Goal: Task Accomplishment & Management: Complete application form

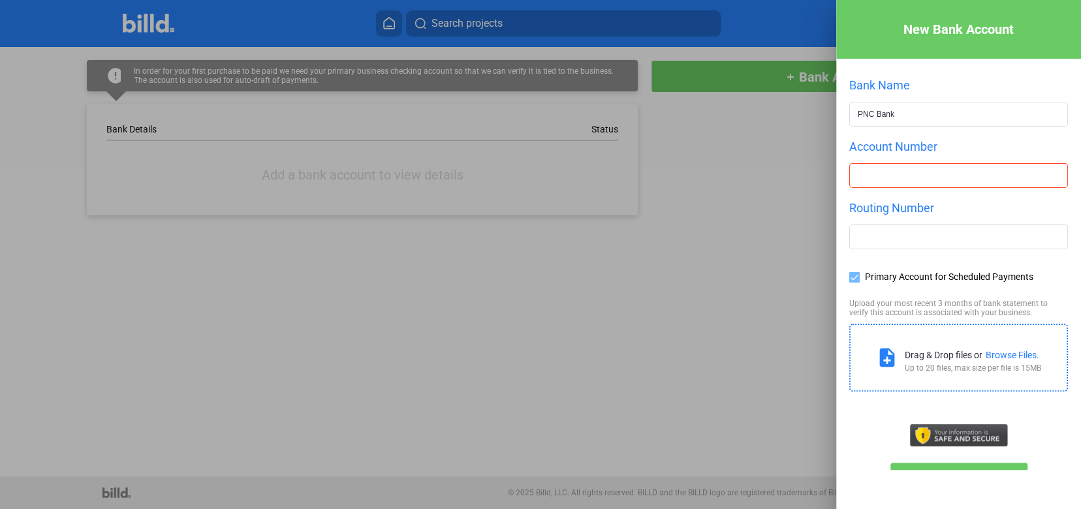
click at [870, 183] on input "number" at bounding box center [958, 175] width 217 height 23
type input "8511601509"
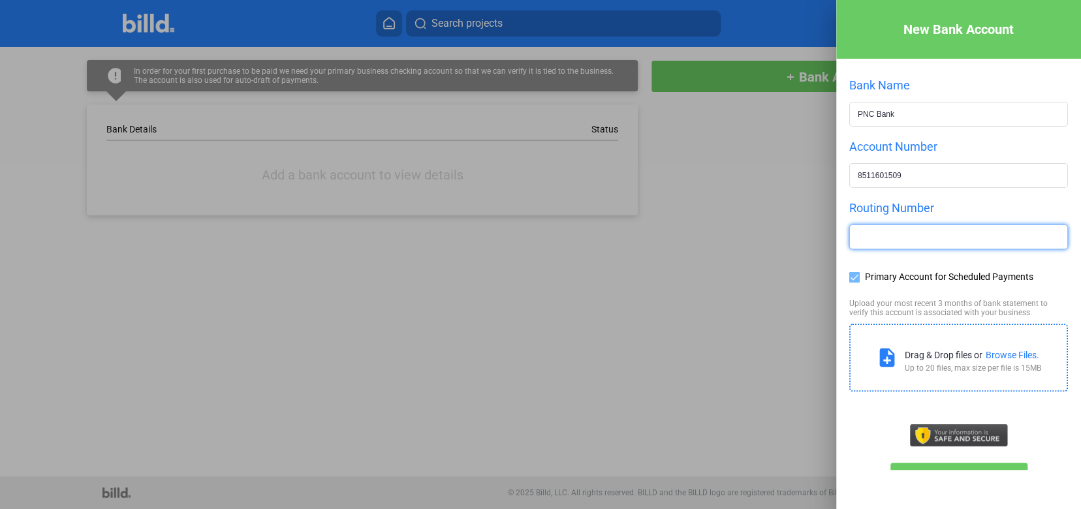
click at [922, 236] on input "text" at bounding box center [958, 236] width 217 height 23
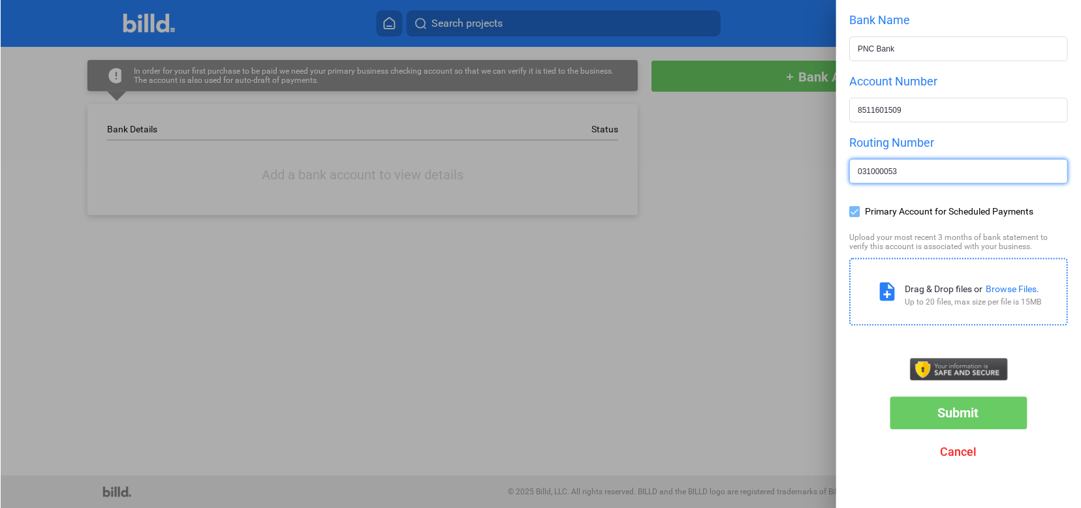
scroll to position [65, 0]
type input "031000053"
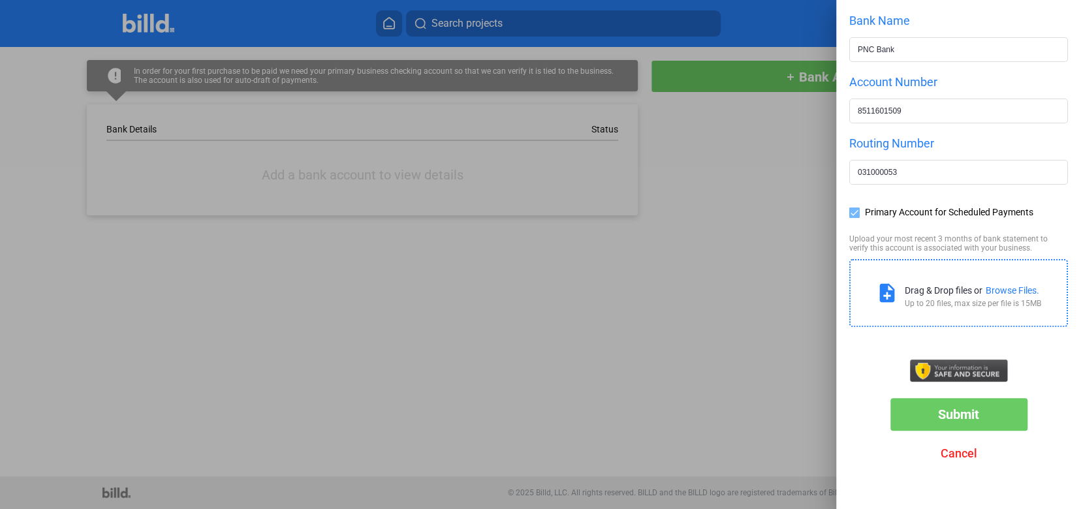
click at [1002, 287] on div "Browse Files." at bounding box center [1012, 290] width 54 height 10
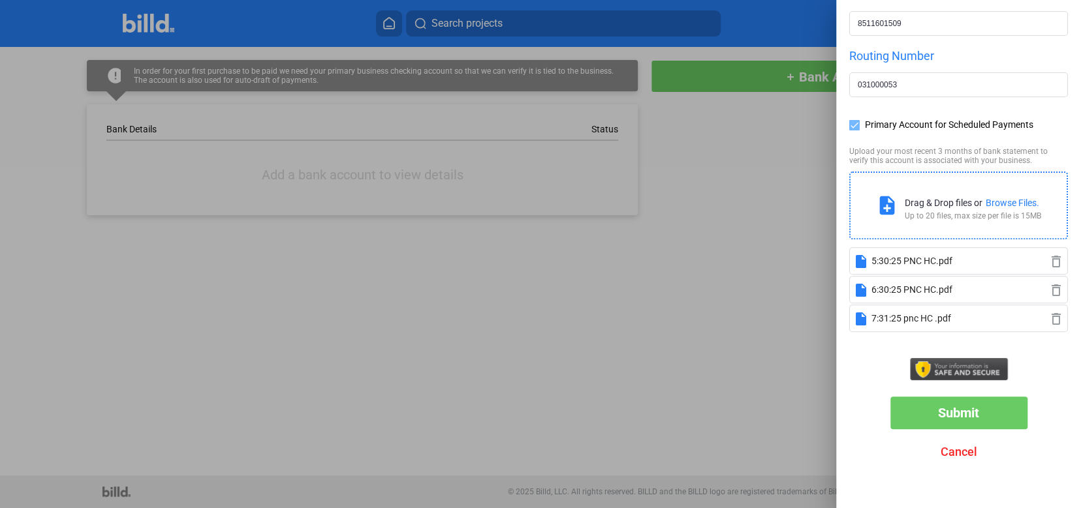
scroll to position [151, 0]
click at [965, 414] on span "Submit" at bounding box center [958, 414] width 41 height 16
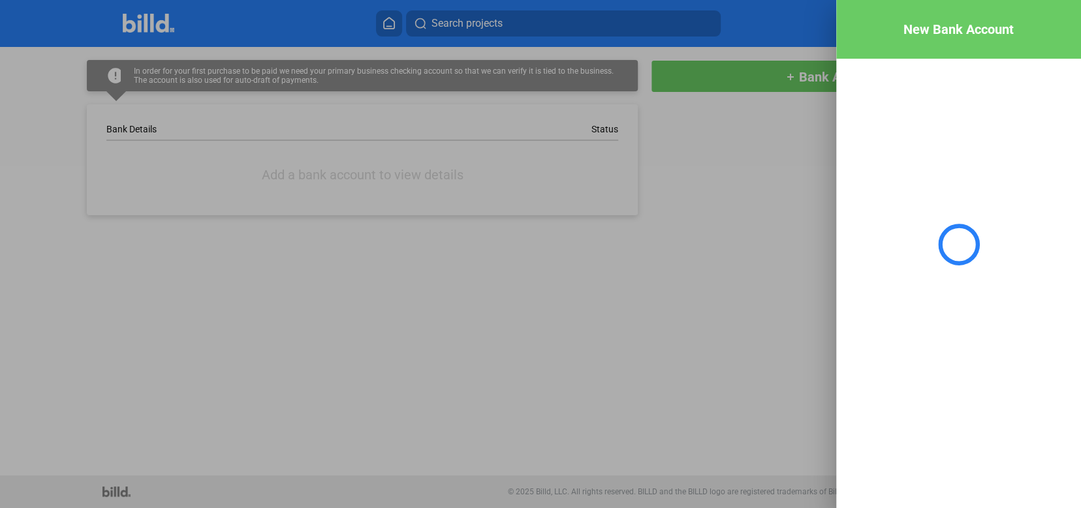
scroll to position [0, 0]
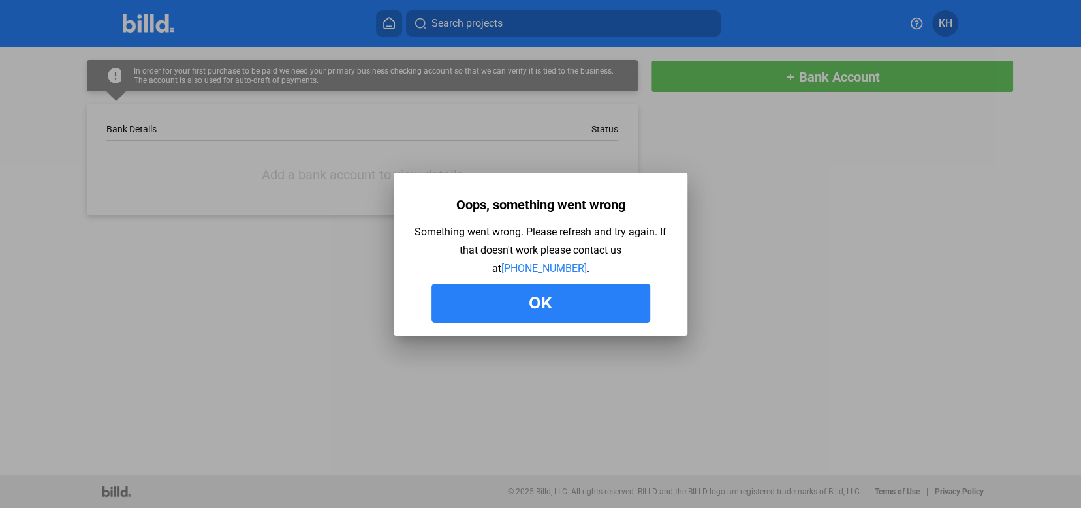
click at [554, 300] on button "Ok" at bounding box center [540, 303] width 219 height 39
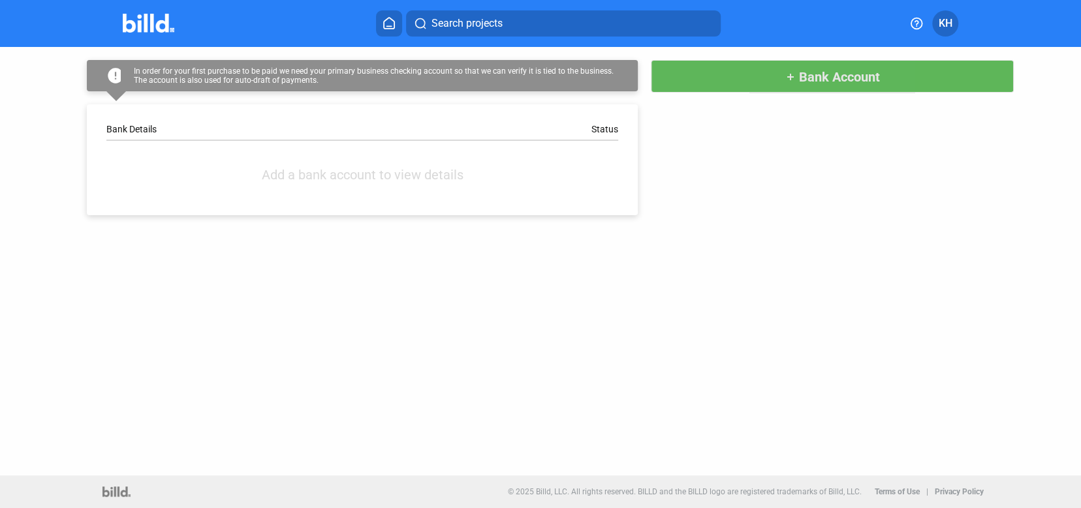
click at [715, 75] on button "add Bank Account" at bounding box center [832, 76] width 363 height 33
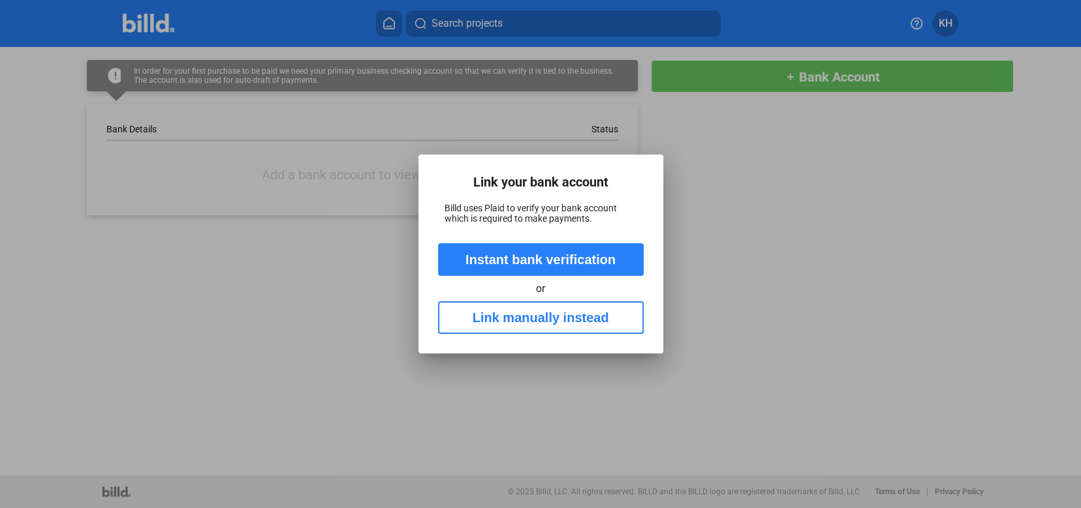
click at [590, 312] on button "Link manually instead" at bounding box center [541, 317] width 206 height 33
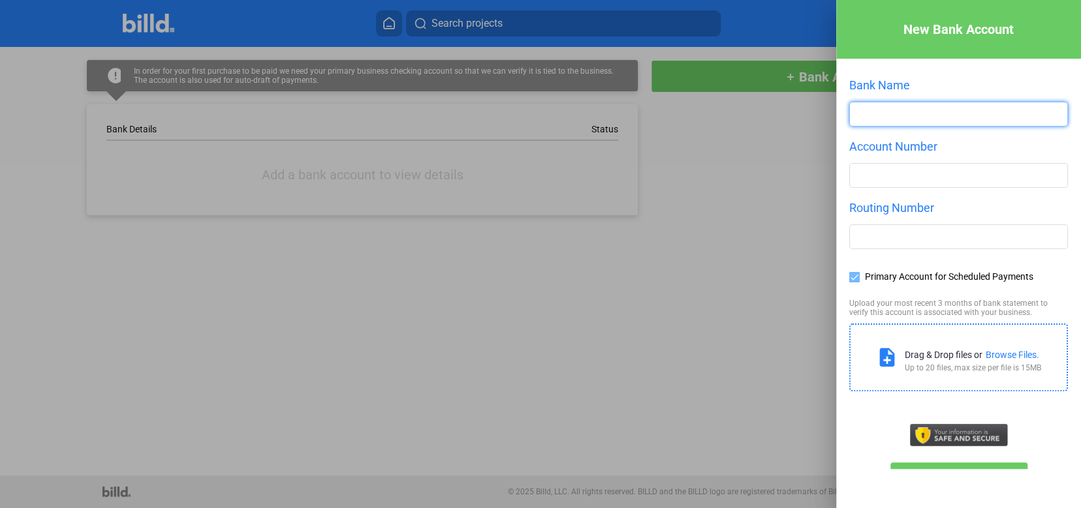
click at [884, 115] on input "text" at bounding box center [958, 113] width 217 height 23
type input "PNC Bank"
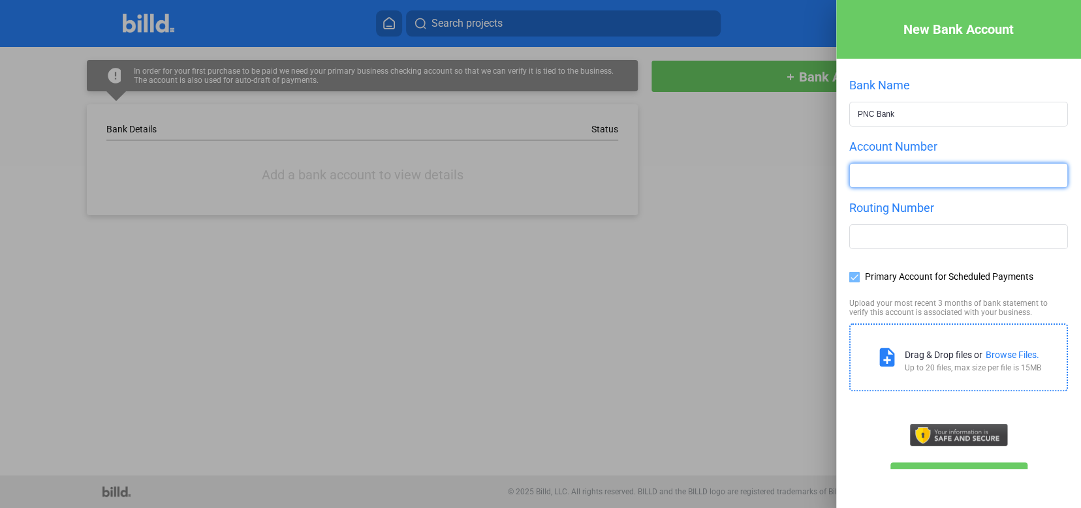
drag, startPoint x: 884, startPoint y: 136, endPoint x: 896, endPoint y: 170, distance: 35.9
click at [896, 170] on input "number" at bounding box center [958, 175] width 217 height 23
type input "8511601509"
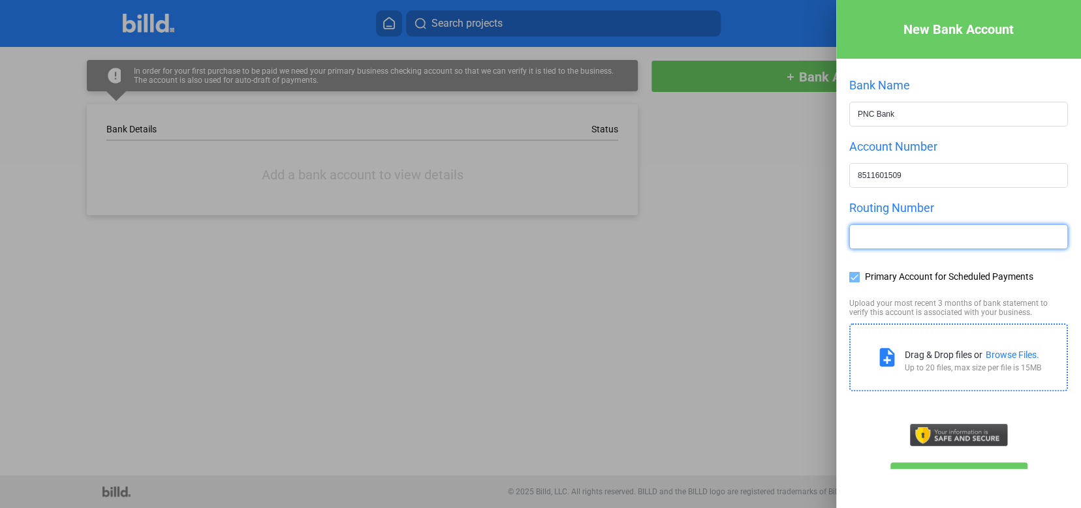
click at [948, 233] on input "text" at bounding box center [958, 236] width 217 height 23
type input "031000053"
click at [958, 364] on div "Up to 20 files, max size per file is 15MB" at bounding box center [972, 367] width 136 height 9
click at [993, 352] on div "Browse Files." at bounding box center [1012, 355] width 54 height 10
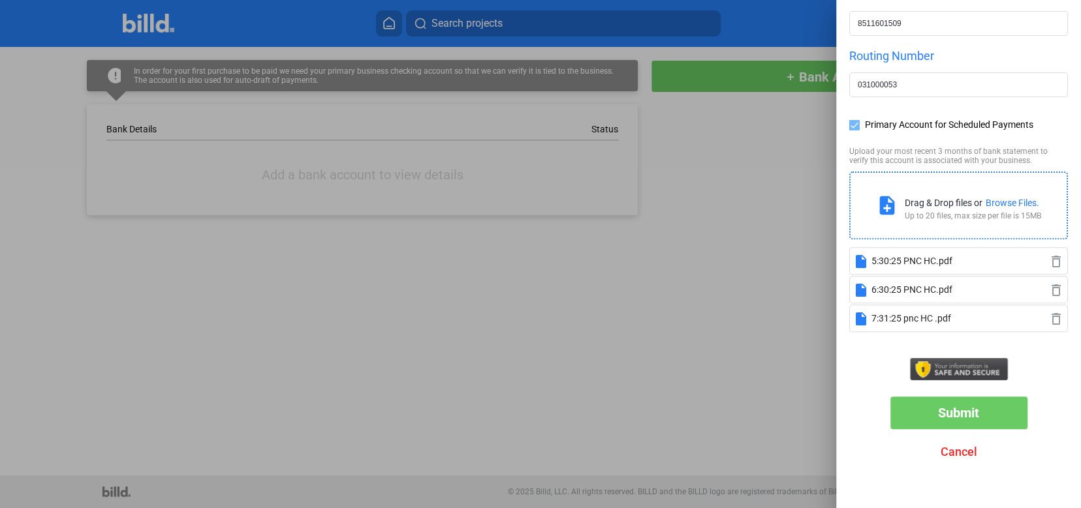
scroll to position [151, 0]
click at [952, 415] on span "Submit" at bounding box center [958, 414] width 41 height 16
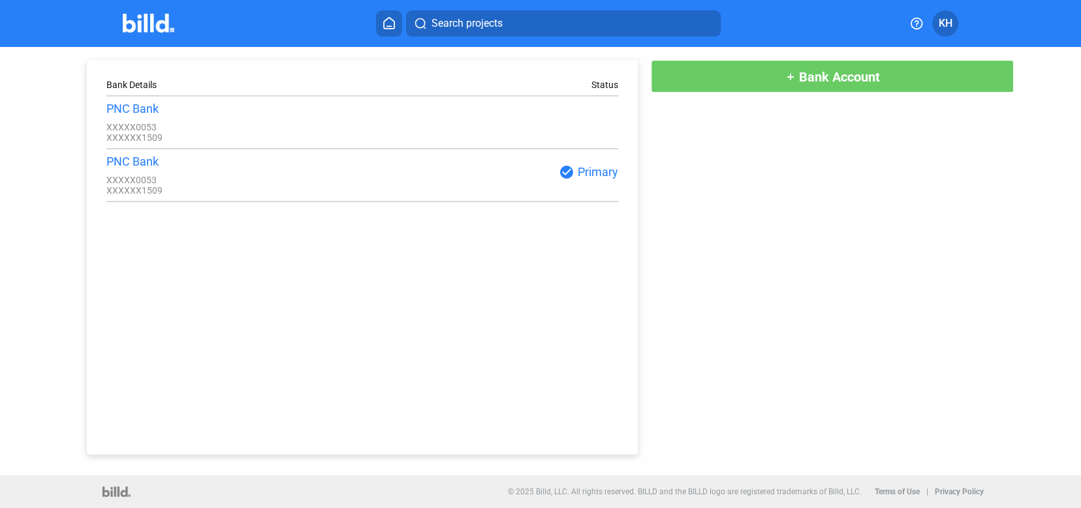
scroll to position [0, 0]
click at [944, 25] on span "KH" at bounding box center [945, 24] width 14 height 16
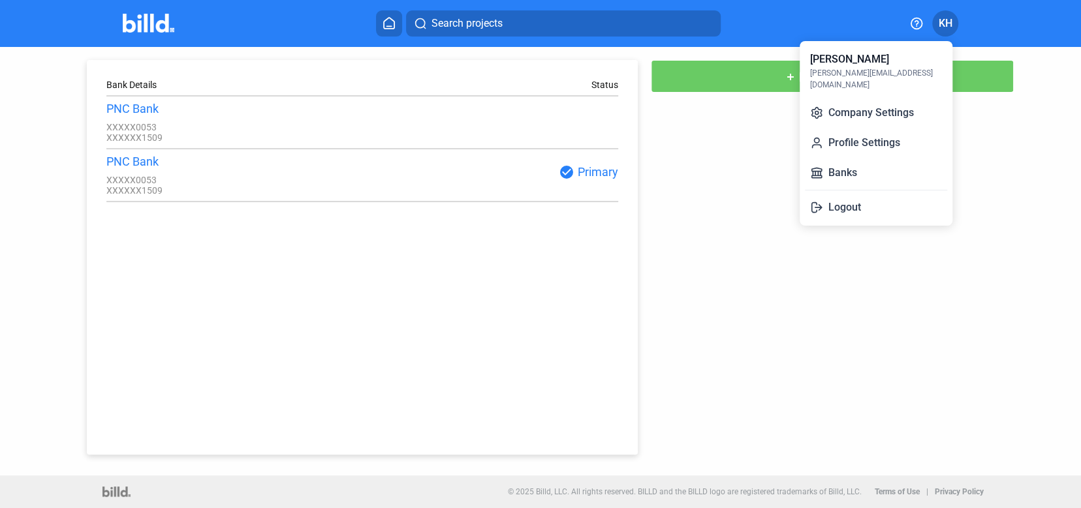
click at [831, 393] on div at bounding box center [540, 254] width 1081 height 508
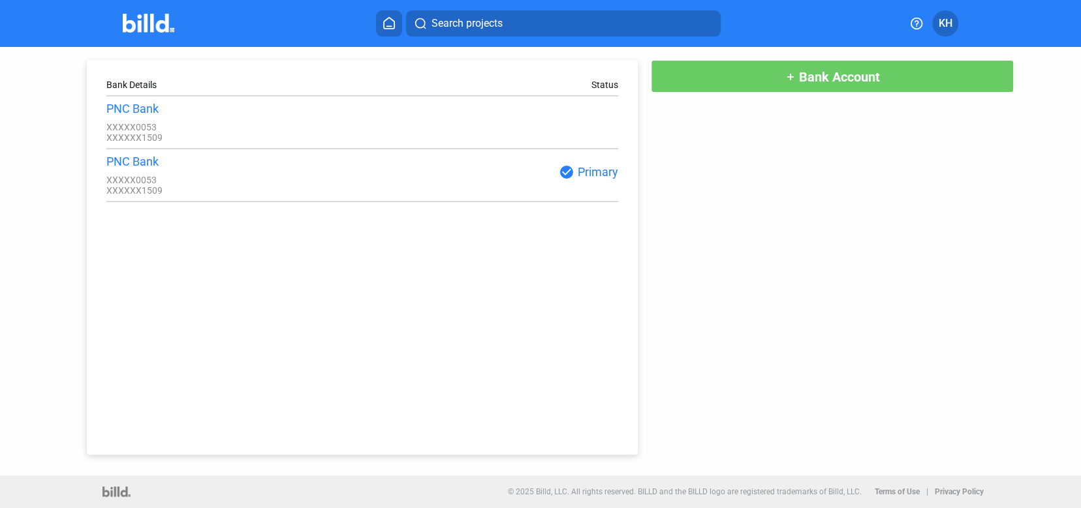
click at [391, 16] on button at bounding box center [389, 23] width 26 height 26
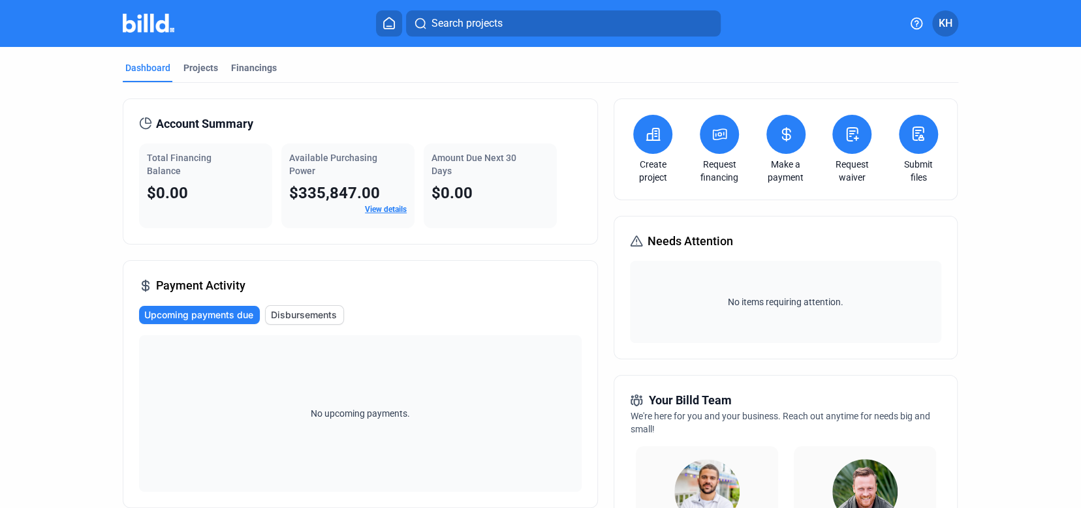
click at [716, 134] on icon at bounding box center [719, 135] width 16 height 16
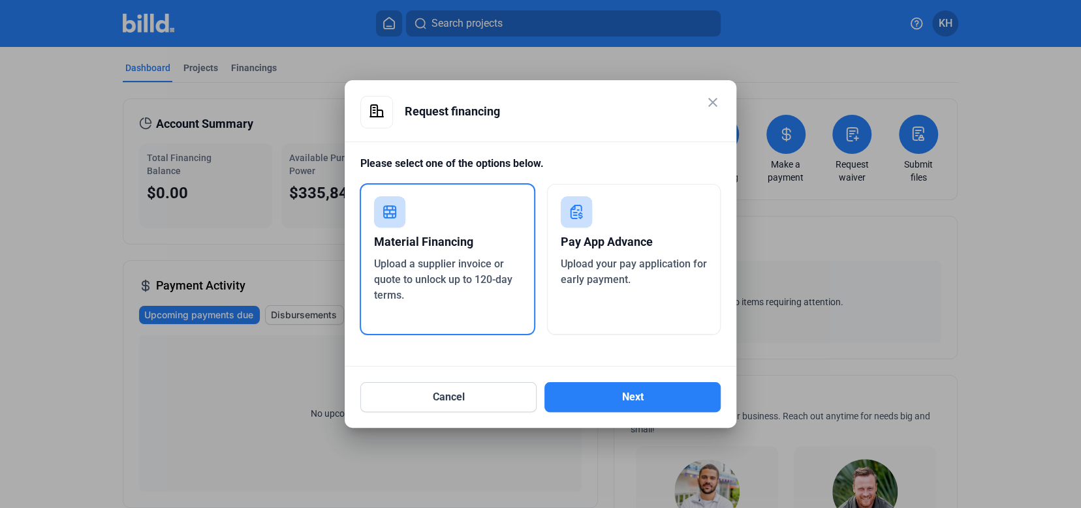
click at [587, 247] on div "Pay App Advance" at bounding box center [634, 242] width 147 height 29
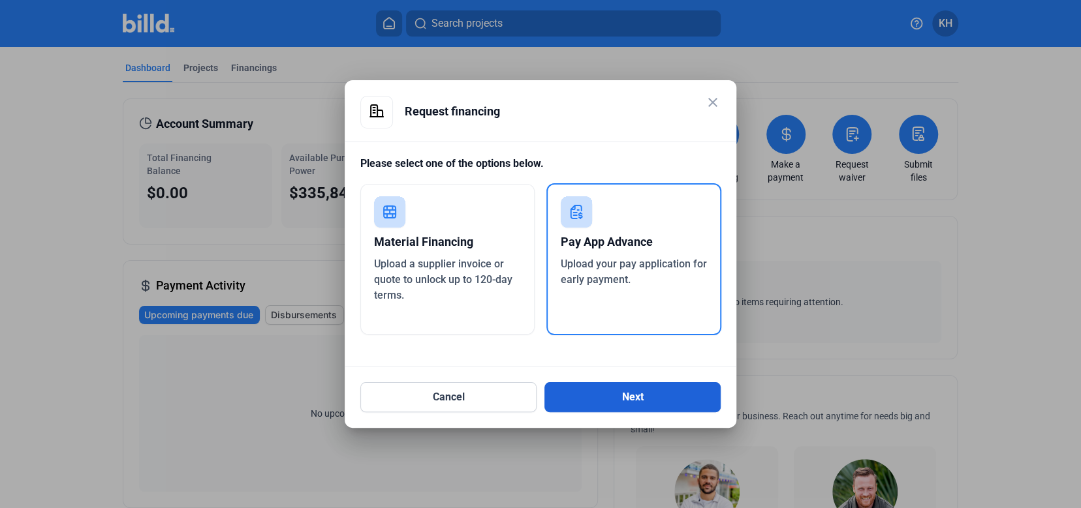
click at [608, 400] on button "Next" at bounding box center [632, 397] width 176 height 30
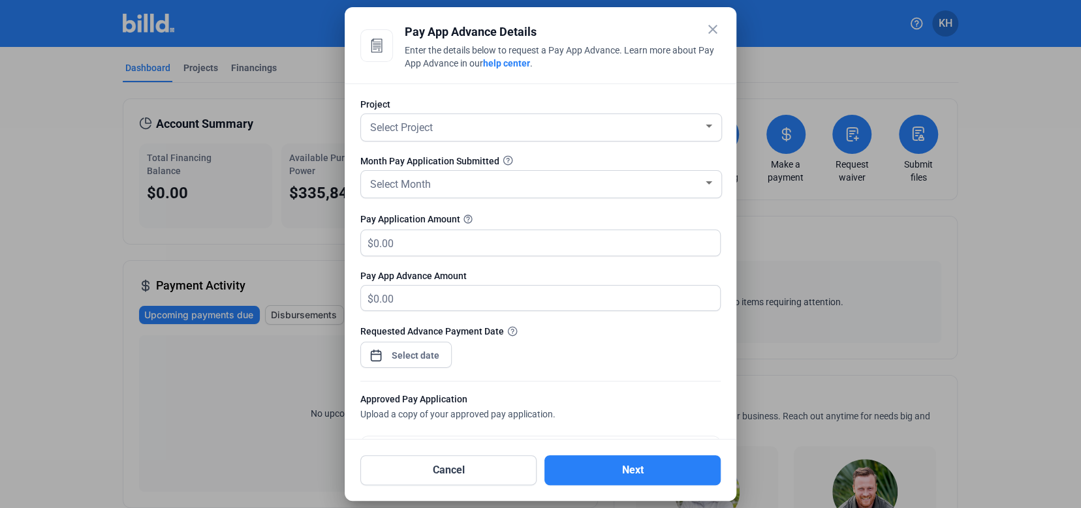
click at [714, 33] on mat-icon "close" at bounding box center [713, 30] width 16 height 16
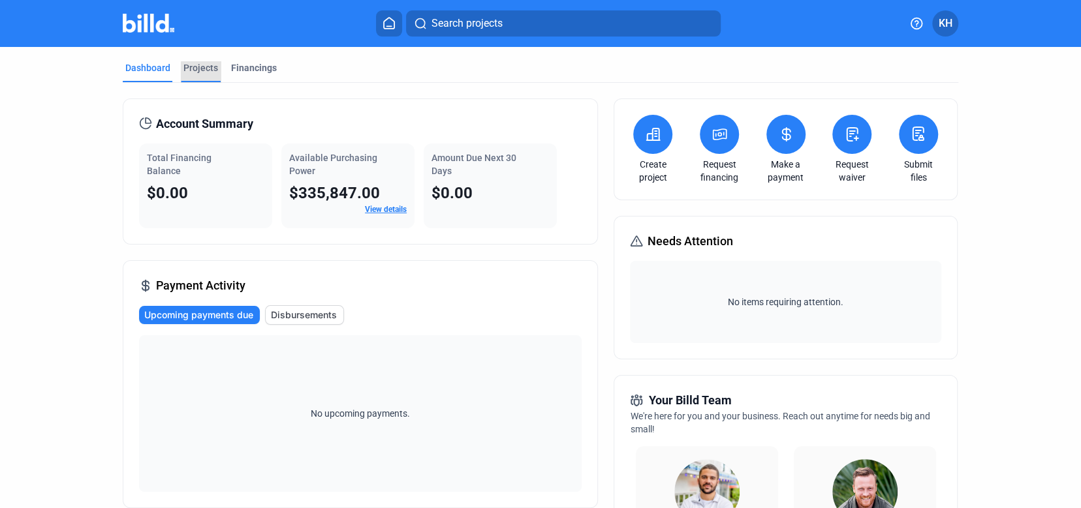
click at [198, 74] on div "Projects" at bounding box center [200, 67] width 35 height 13
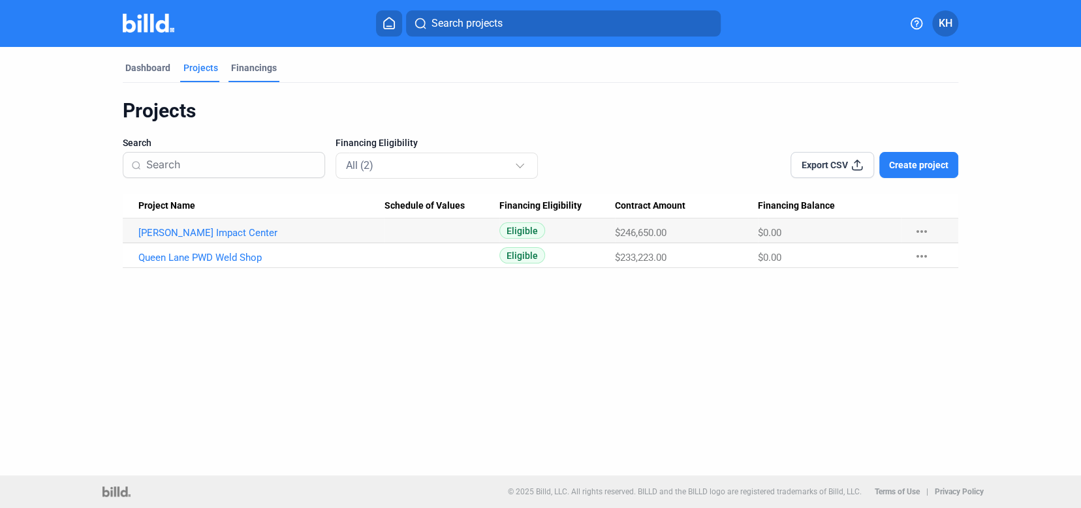
click at [261, 69] on div "Financings" at bounding box center [254, 67] width 46 height 13
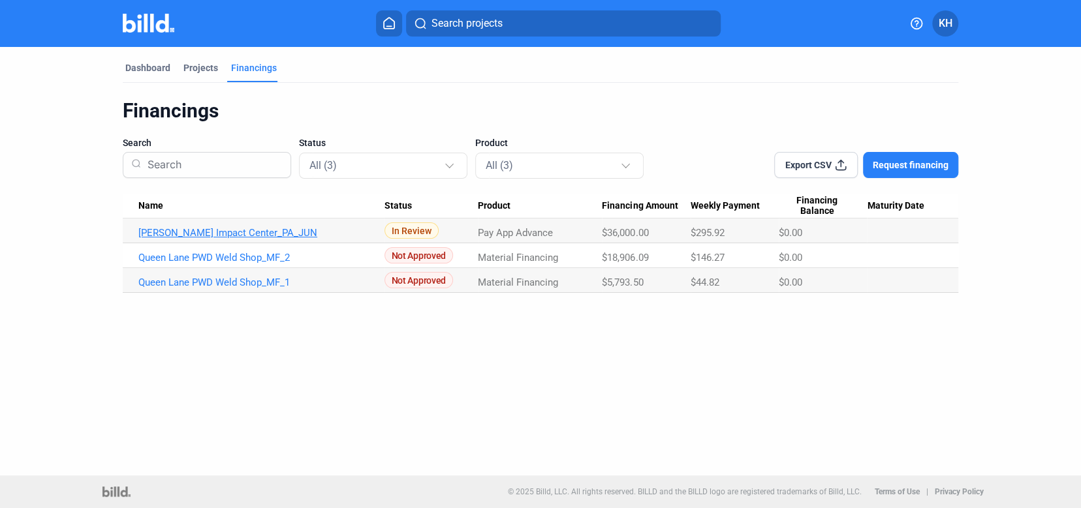
click at [296, 231] on link "[PERSON_NAME] Impact Center_PA_JUN" at bounding box center [261, 233] width 246 height 12
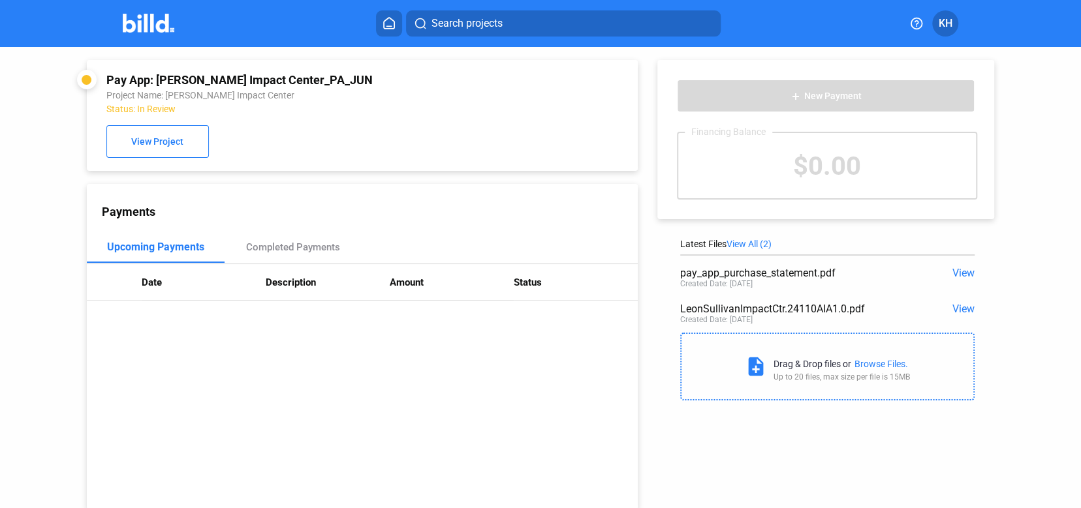
click at [756, 369] on mat-icon "note_add" at bounding box center [756, 367] width 22 height 22
click at [867, 362] on div "Browse Files." at bounding box center [881, 364] width 54 height 10
